Goal: Navigation & Orientation: Find specific page/section

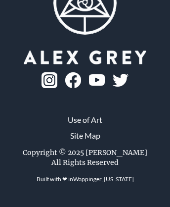
click at [85, 141] on link "Site Map" at bounding box center [85, 135] width 30 height 12
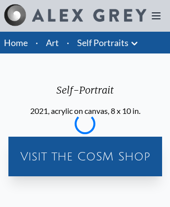
scroll to position [211, 0]
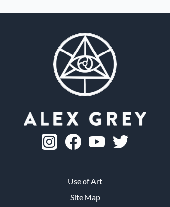
click at [85, 187] on link "Use of Art" at bounding box center [85, 181] width 35 height 12
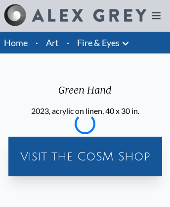
click at [16, 43] on link "Home" at bounding box center [16, 42] width 24 height 11
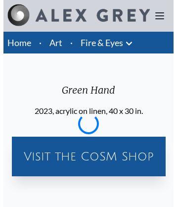
scroll to position [1259, 0]
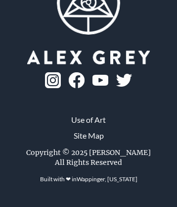
click at [92, 86] on img at bounding box center [100, 80] width 16 height 11
